Goal: Information Seeking & Learning: Check status

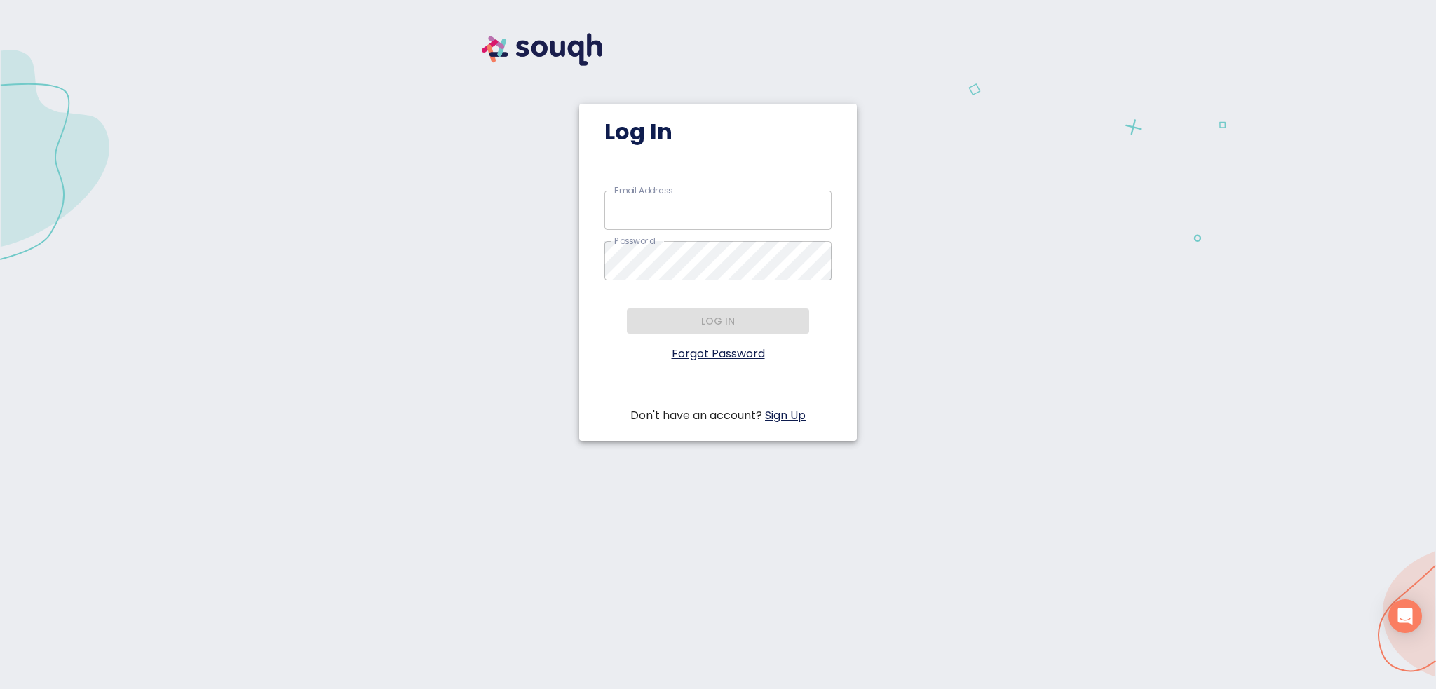
type input "[PERSON_NAME][EMAIL_ADDRESS][DOMAIN_NAME]"
click at [740, 305] on div "Email Address   * mitzy@mitzydadoun.com Email Address * Password   * Password *…" at bounding box center [718, 308] width 278 height 234
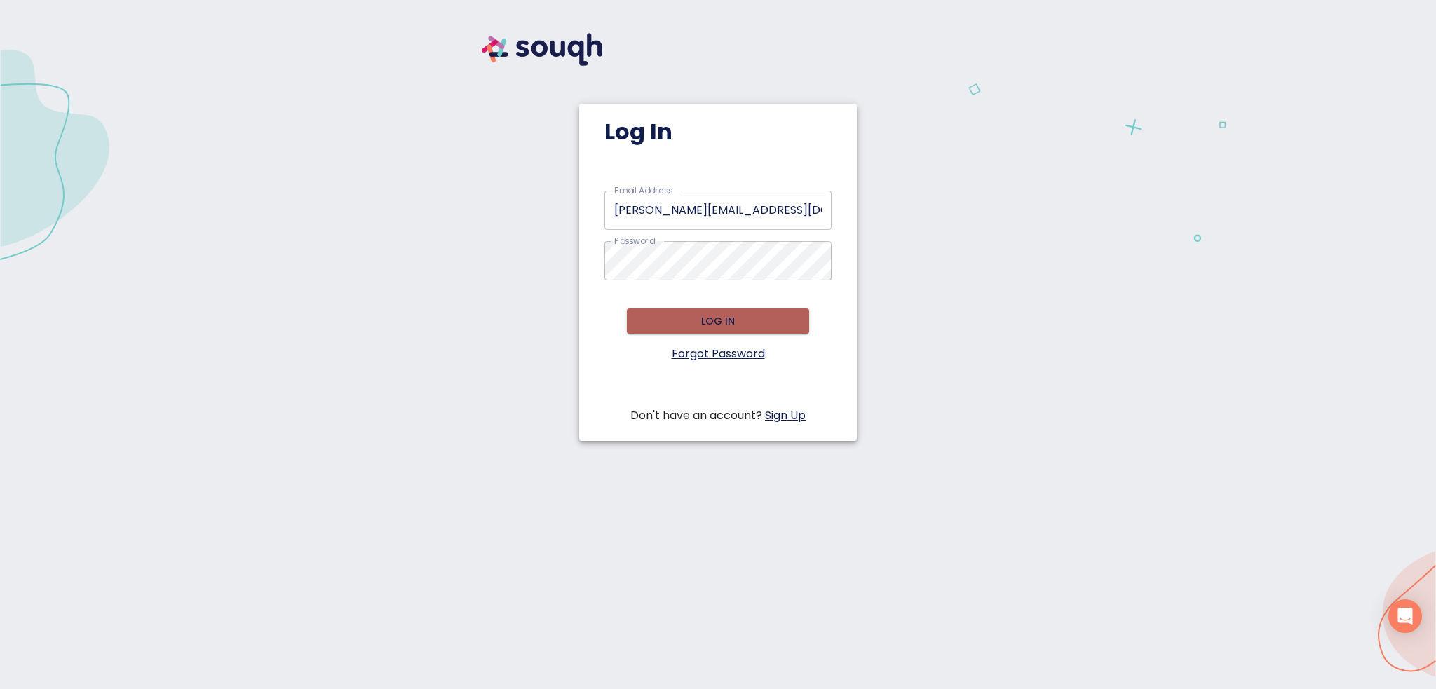
click at [734, 317] on span "Log in" at bounding box center [718, 322] width 160 height 18
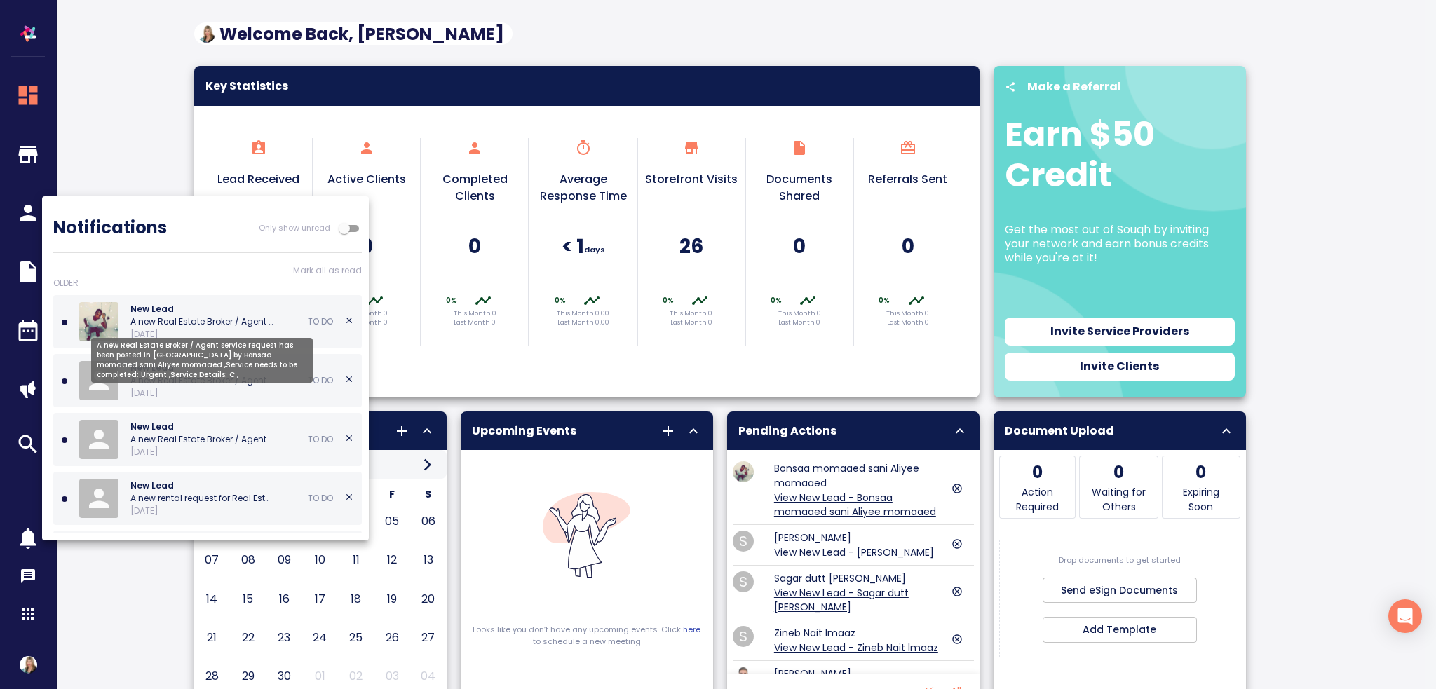
click at [173, 316] on p "A new Real Estate Broker / Agent service request has been posted in [GEOGRAPHIC…" at bounding box center [201, 322] width 143 height 13
